Goal: Navigation & Orientation: Find specific page/section

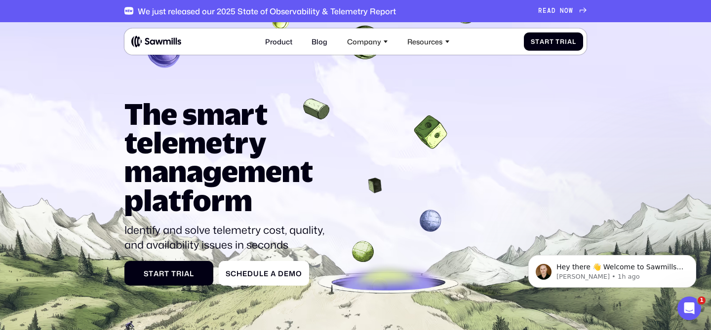
click at [560, 13] on span at bounding box center [558, 10] width 4 height 7
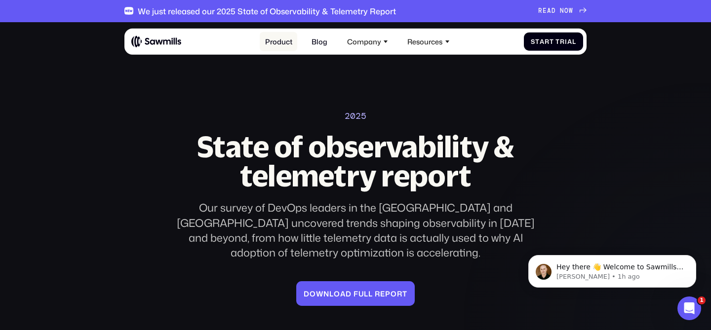
click at [279, 44] on link "Product" at bounding box center [279, 41] width 38 height 19
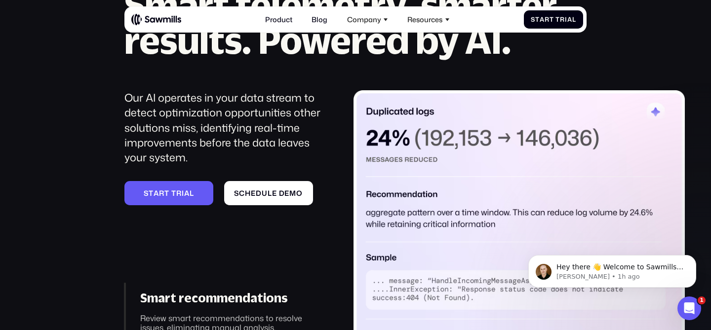
scroll to position [1308, 0]
